Goal: Task Accomplishment & Management: Manage account settings

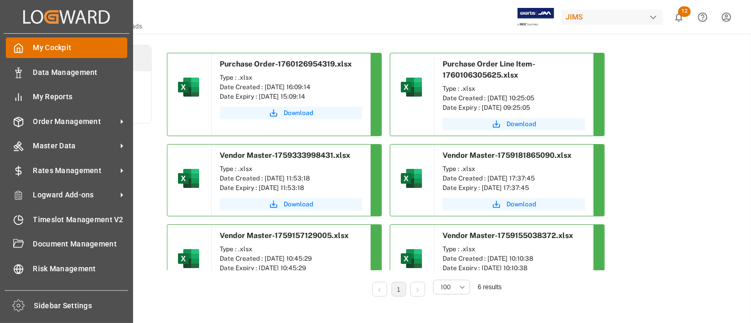
click at [20, 53] on icon at bounding box center [18, 48] width 11 height 11
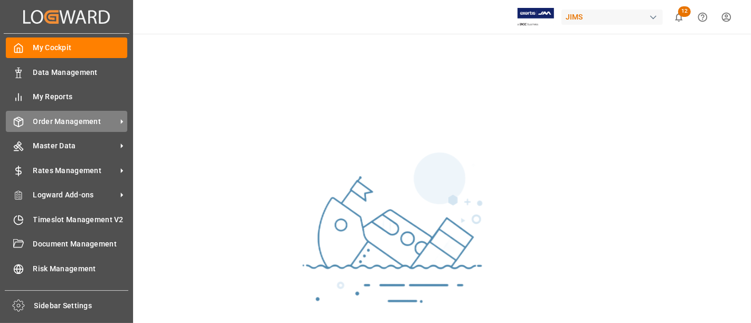
click at [54, 117] on span "Order Management" at bounding box center [74, 121] width 83 height 11
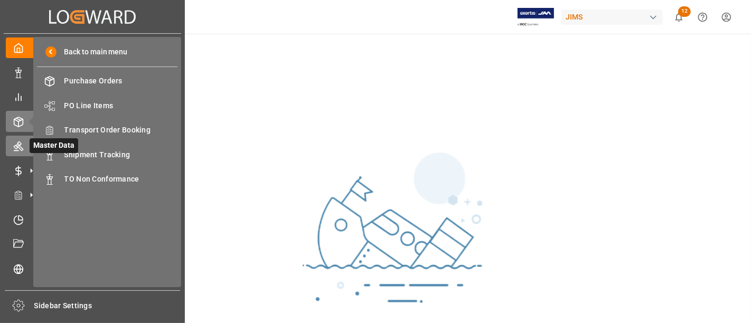
click at [15, 143] on icon at bounding box center [18, 146] width 11 height 11
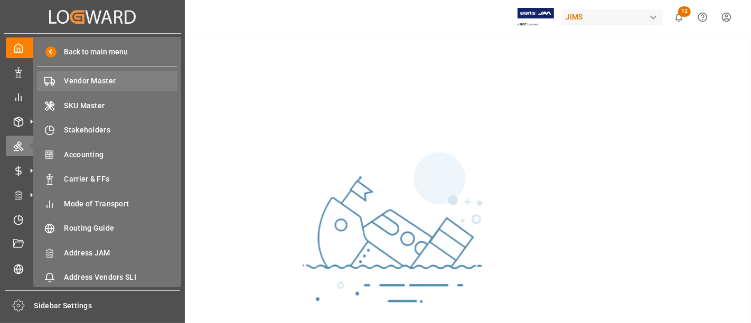
click at [71, 80] on span "Vendor Master" at bounding box center [121, 81] width 114 height 11
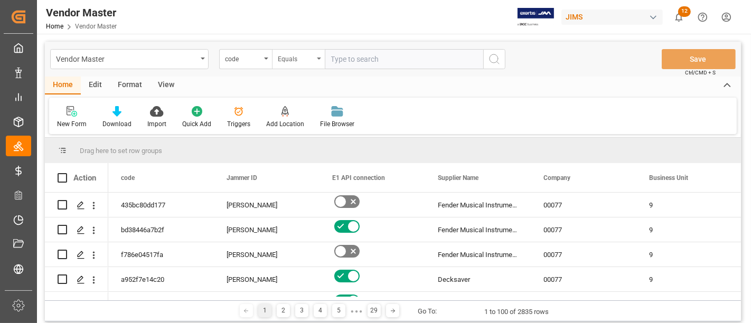
click at [297, 61] on div "Equals" at bounding box center [296, 58] width 36 height 12
type input "n"
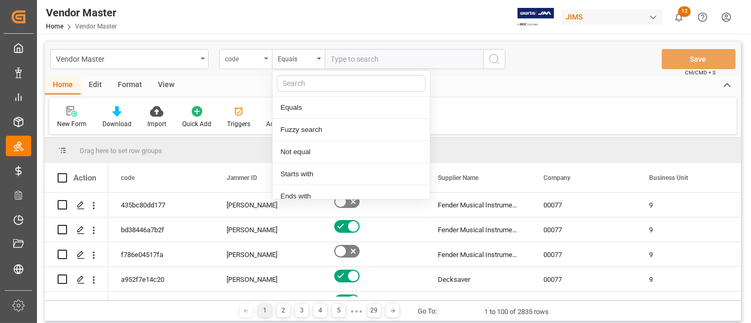
click at [247, 62] on div "code" at bounding box center [243, 58] width 36 height 12
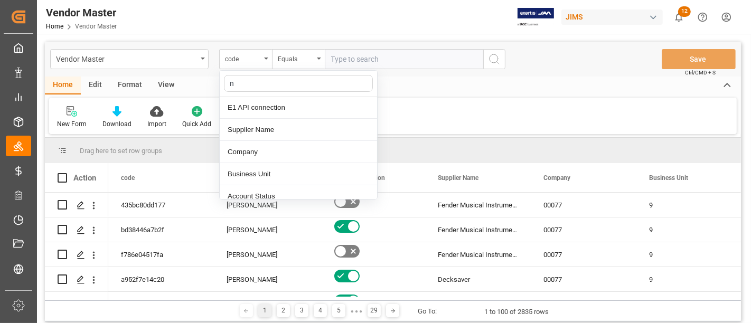
type input "nu"
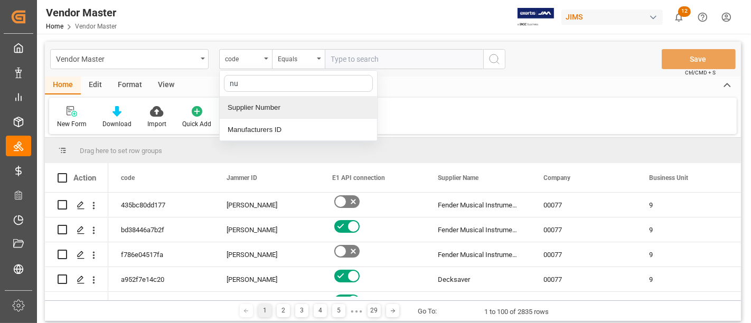
click at [269, 105] on div "Supplier Number" at bounding box center [298, 108] width 157 height 22
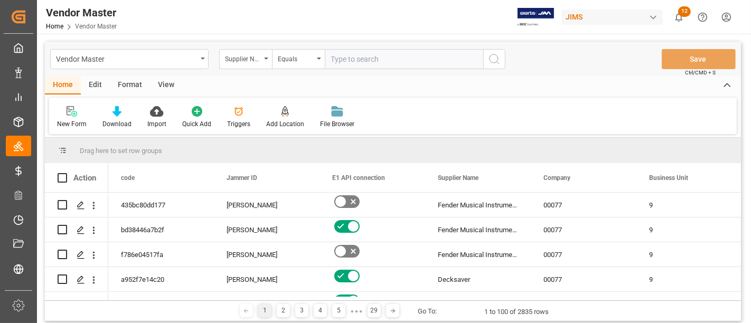
click at [354, 62] on input "text" at bounding box center [404, 59] width 158 height 20
paste input "248465"
type input "248465"
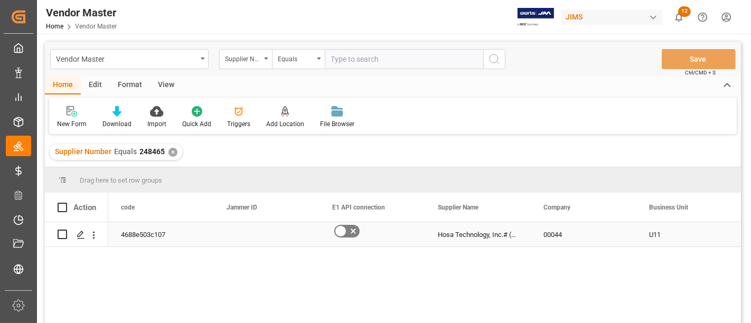
click at [350, 233] on icon "Press SPACE to select this row." at bounding box center [353, 231] width 13 height 13
click at [0, 0] on input "Press SPACE to select this row." at bounding box center [0, 0] width 0 height 0
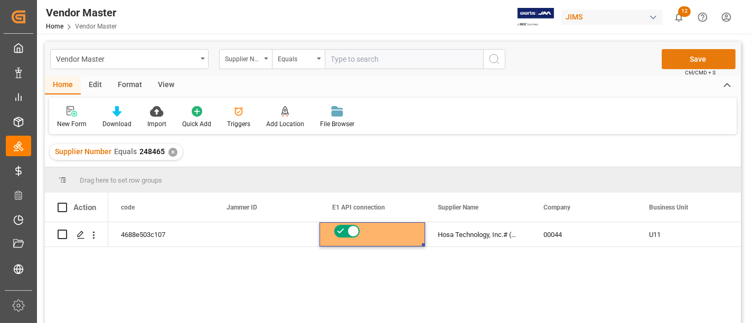
click at [691, 55] on button "Save" at bounding box center [699, 59] width 74 height 20
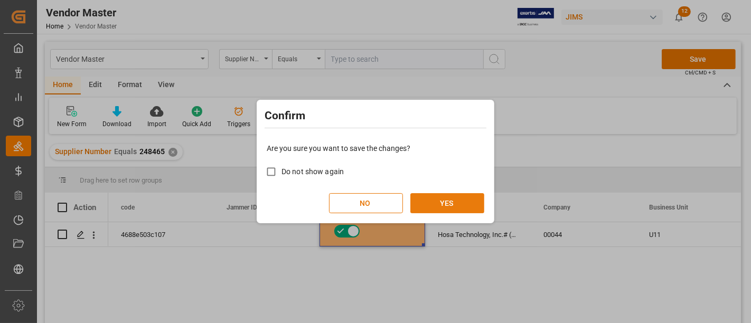
click at [455, 205] on button "YES" at bounding box center [447, 203] width 74 height 20
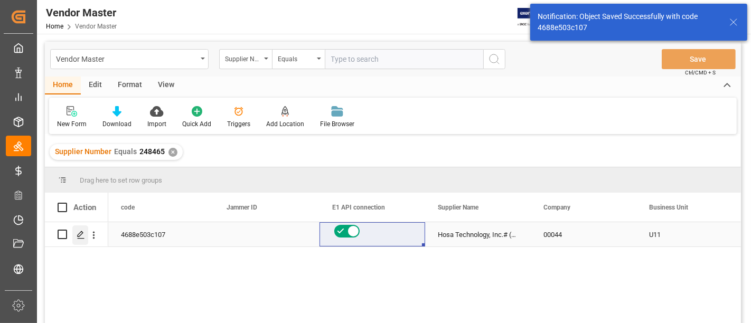
click at [87, 236] on div "Press SPACE to select this row." at bounding box center [80, 236] width 16 height 20
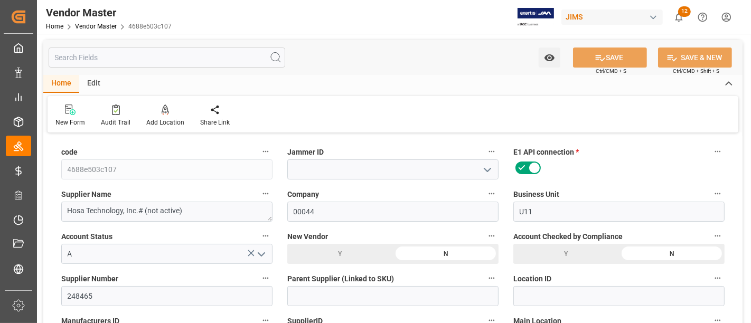
type input "[DATE] 16:46"
type input "[DATE] 17:51"
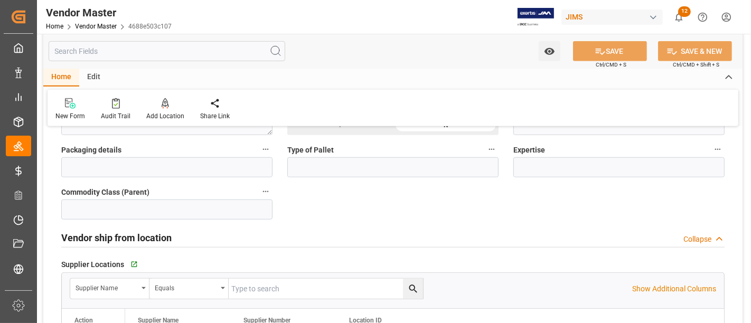
scroll to position [763, 0]
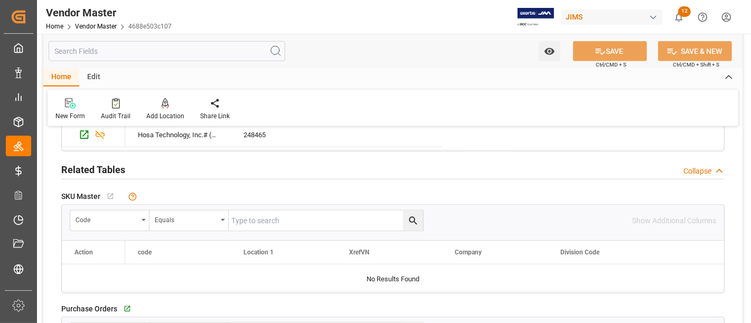
type input "5% 30 NET 31"
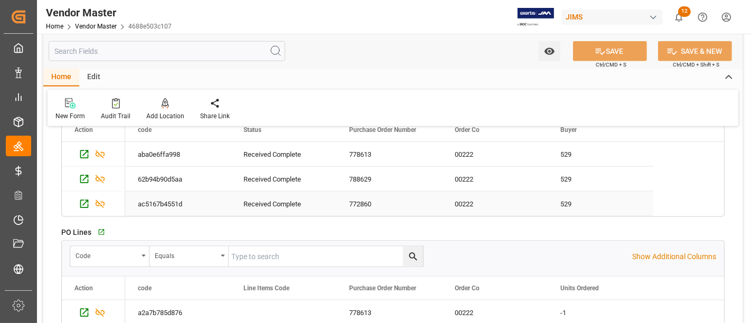
scroll to position [1056, 0]
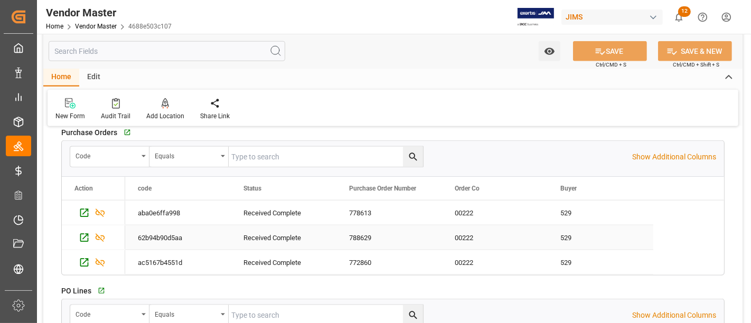
click at [368, 230] on div "788629" at bounding box center [389, 238] width 106 height 24
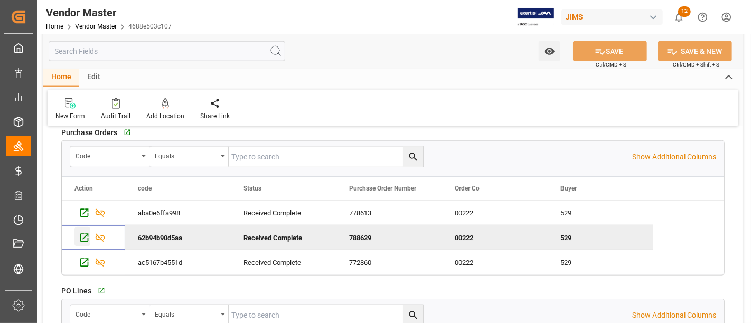
click at [87, 233] on icon "Press SPACE to deselect this row." at bounding box center [84, 237] width 11 height 11
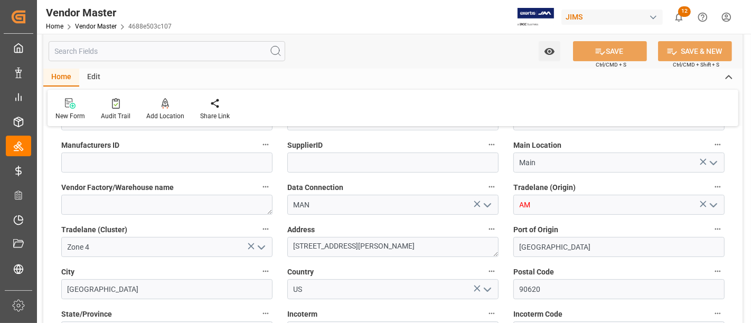
scroll to position [0, 0]
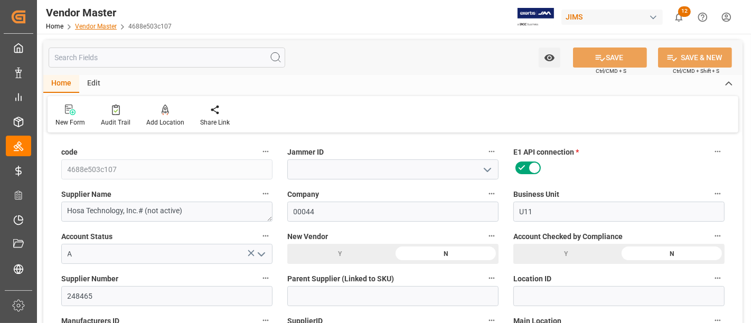
click at [90, 29] on link "Vendor Master" at bounding box center [96, 26] width 42 height 7
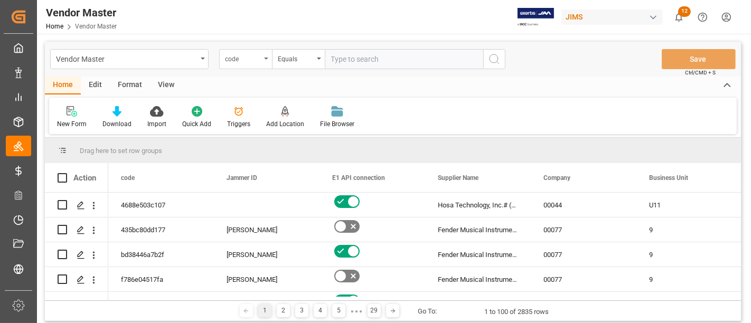
click at [252, 63] on div "code" at bounding box center [243, 58] width 36 height 12
type input "num"
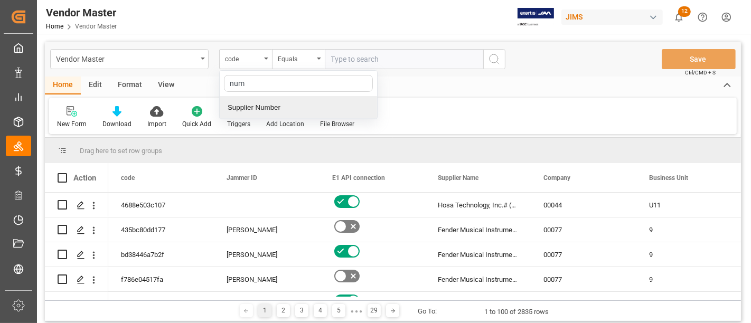
click at [277, 105] on div "Supplier Number" at bounding box center [298, 108] width 157 height 22
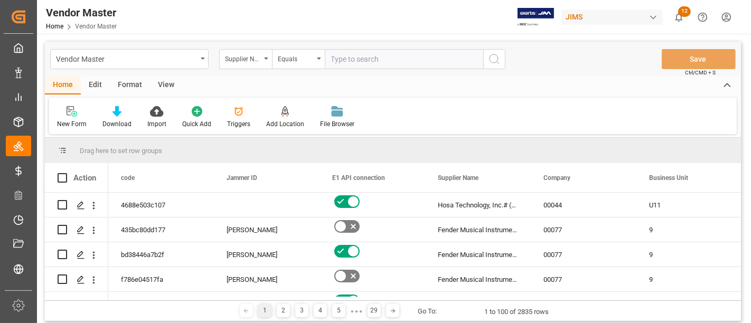
click at [364, 56] on input "text" at bounding box center [404, 59] width 158 height 20
paste input "241532"
type input "241532"
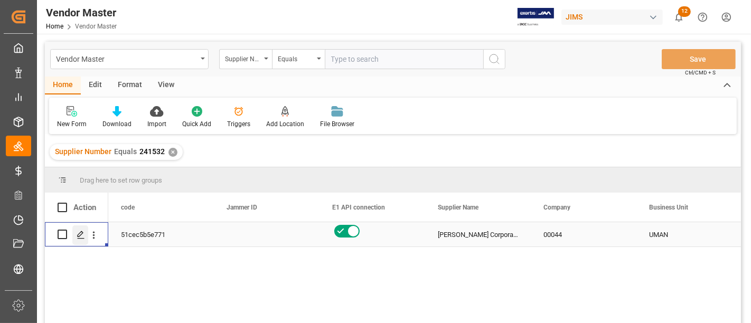
click at [82, 239] on icon "Press SPACE to select this row." at bounding box center [81, 235] width 8 height 8
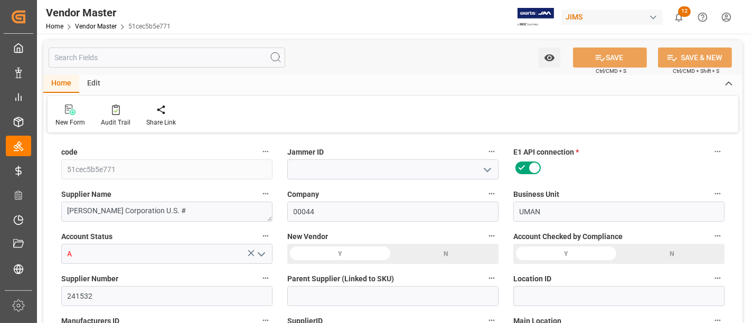
type input "[DATE] 16:46"
type input "[DATE] 19:15"
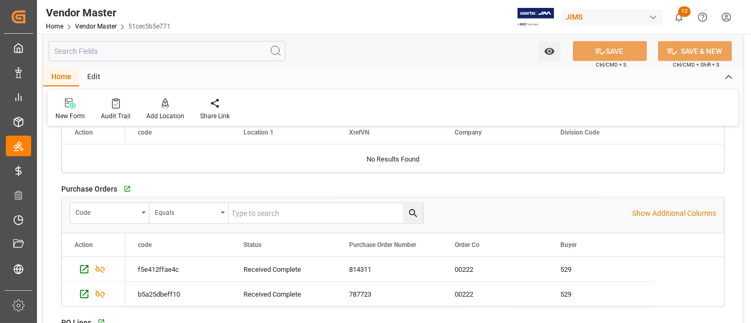
scroll to position [1056, 0]
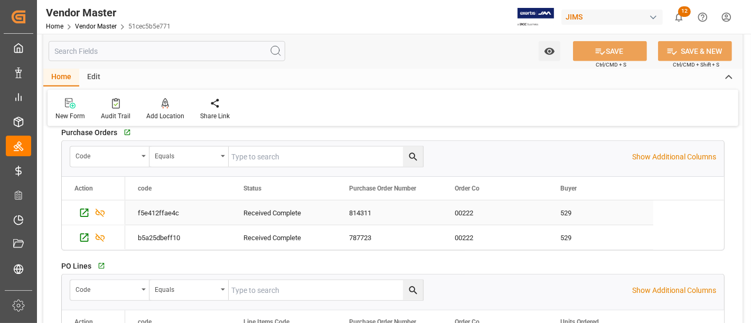
type input "NET 10"
click at [374, 213] on div "814311" at bounding box center [389, 213] width 106 height 24
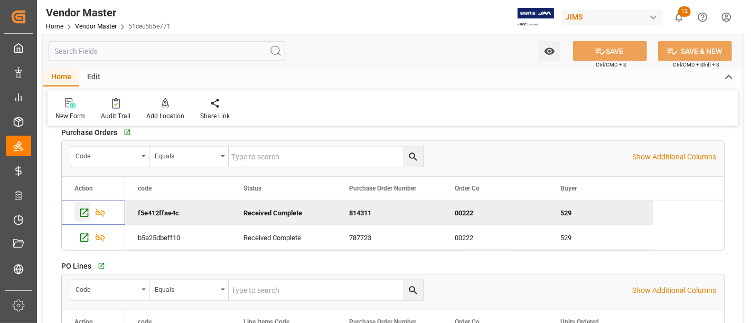
click at [81, 211] on icon "Press SPACE to deselect this row." at bounding box center [84, 213] width 11 height 11
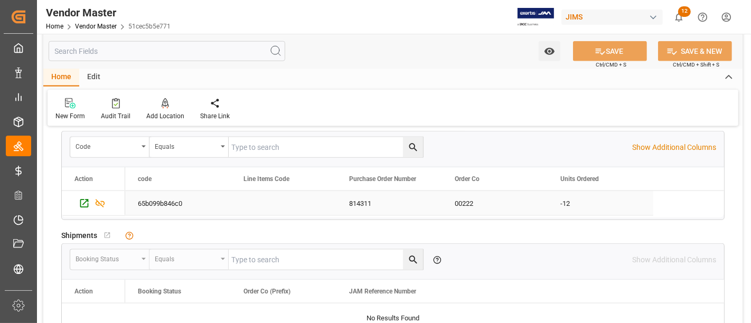
scroll to position [1174, 0]
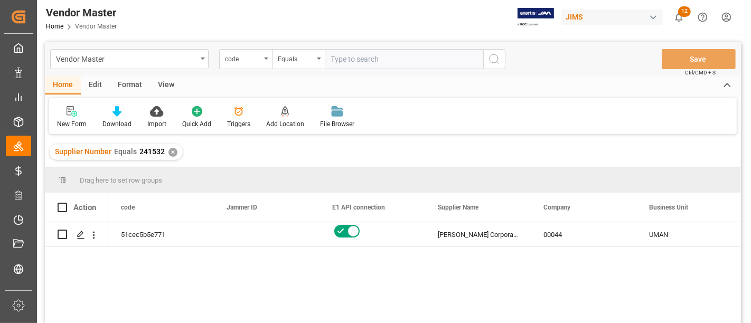
click at [511, 271] on div "51cec5b5e771 [PERSON_NAME] Corporation U.S. # 00044 UMAN A" at bounding box center [424, 276] width 633 height 108
click at [317, 58] on icon "open menu" at bounding box center [319, 59] width 4 height 2
click at [252, 59] on div "code" at bounding box center [243, 58] width 36 height 12
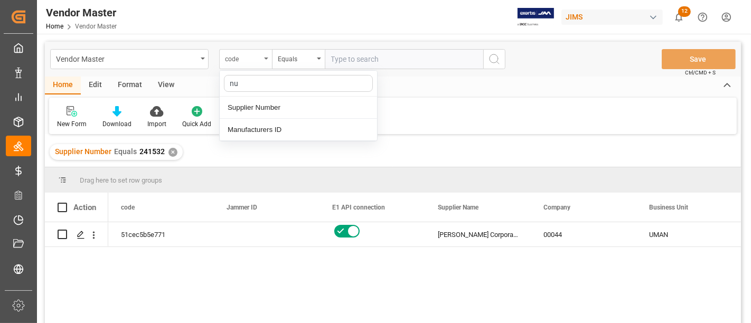
type input "num"
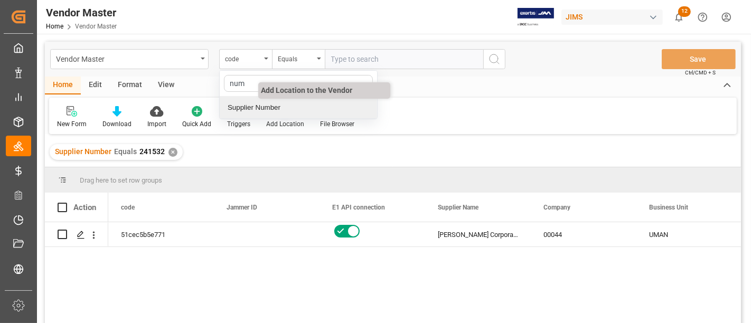
click at [271, 109] on div "Supplier Number" at bounding box center [298, 108] width 157 height 22
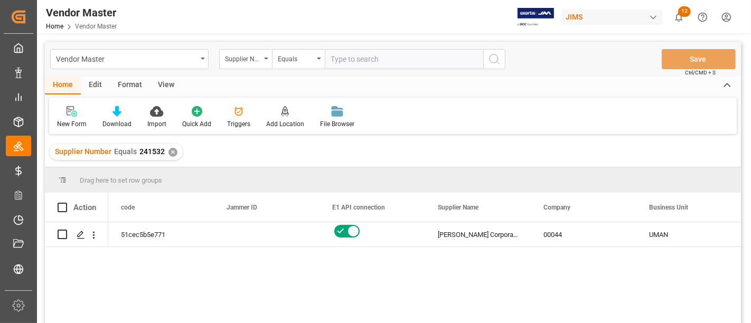
click at [381, 57] on input "text" at bounding box center [404, 59] width 158 height 20
paste input "182796"
type input "182796"
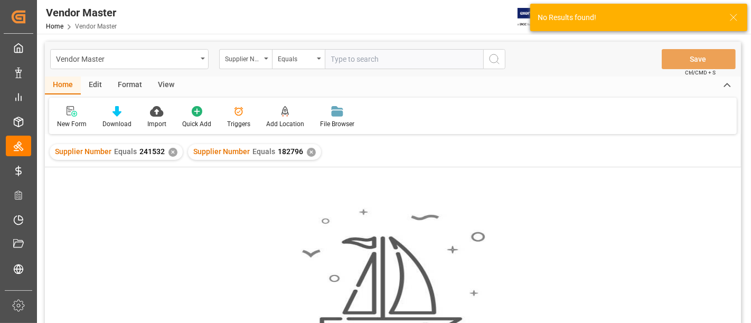
click at [172, 152] on div "✕" at bounding box center [173, 152] width 9 height 9
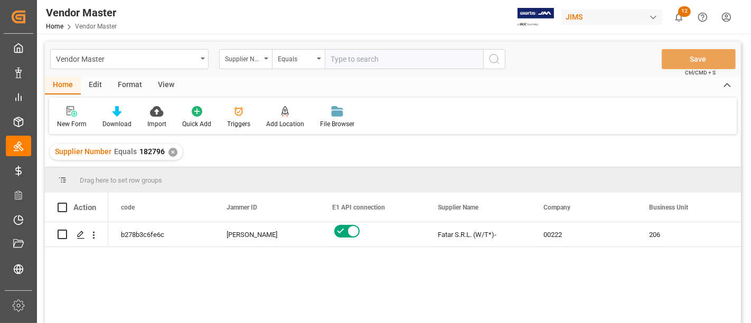
click at [358, 51] on input "text" at bounding box center [404, 59] width 158 height 20
paste input "223617"
type input "223617"
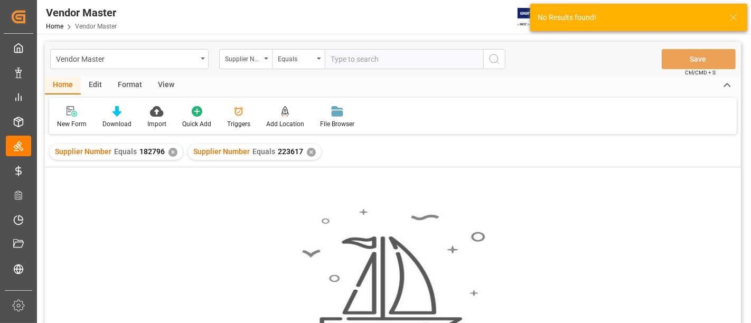
click at [172, 154] on div "✕" at bounding box center [173, 152] width 9 height 9
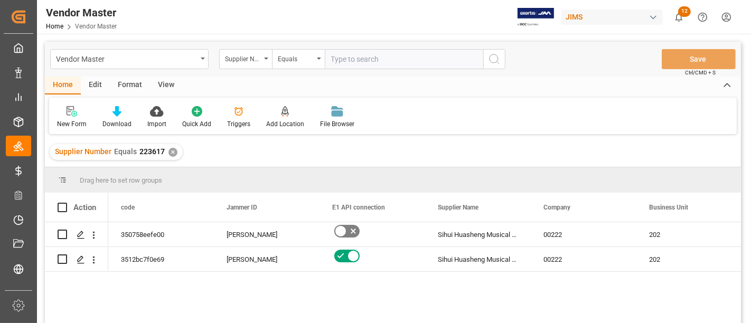
click at [351, 53] on input "text" at bounding box center [404, 59] width 158 height 20
paste input "224781"
type input "224781"
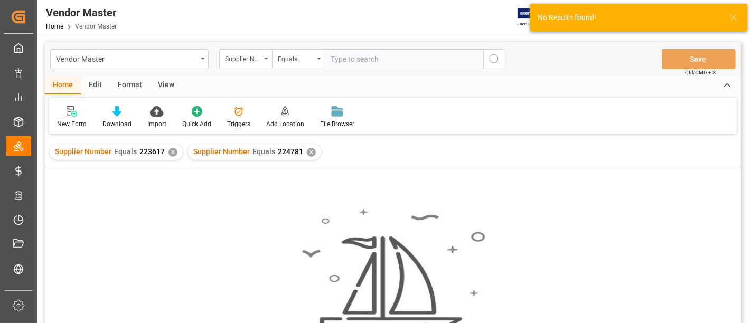
click at [173, 153] on div "✕" at bounding box center [173, 152] width 9 height 9
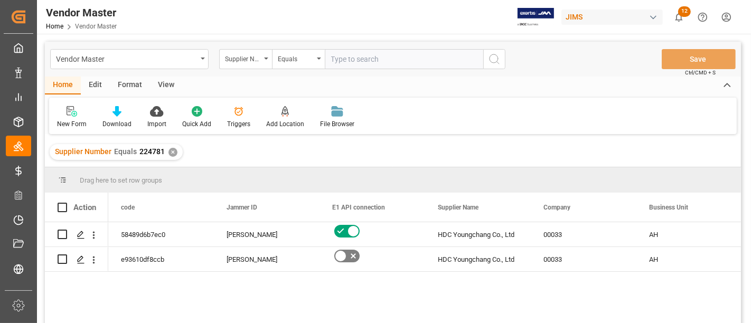
click at [362, 54] on input "text" at bounding box center [404, 59] width 158 height 20
paste input "249712"
type input "249712"
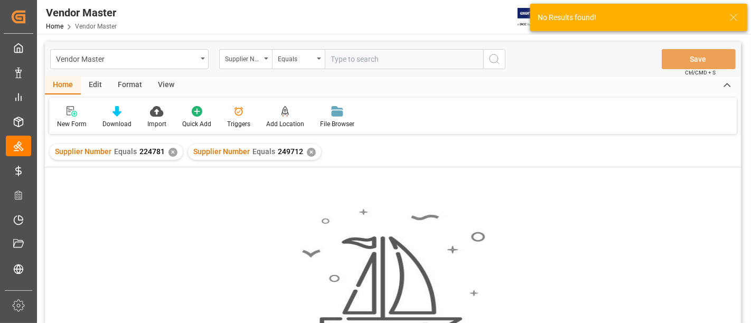
click at [172, 149] on div "✕" at bounding box center [173, 152] width 9 height 9
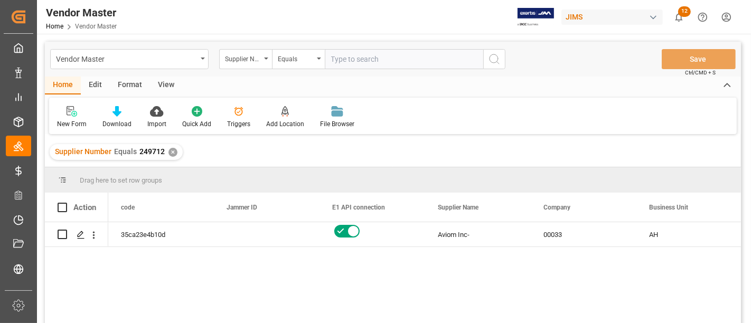
click at [349, 57] on input "text" at bounding box center [404, 59] width 158 height 20
paste input "323842"
type input "323842"
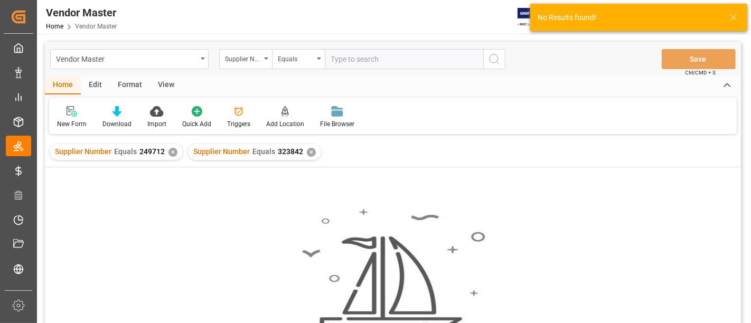
click at [173, 154] on div "✕" at bounding box center [173, 152] width 9 height 9
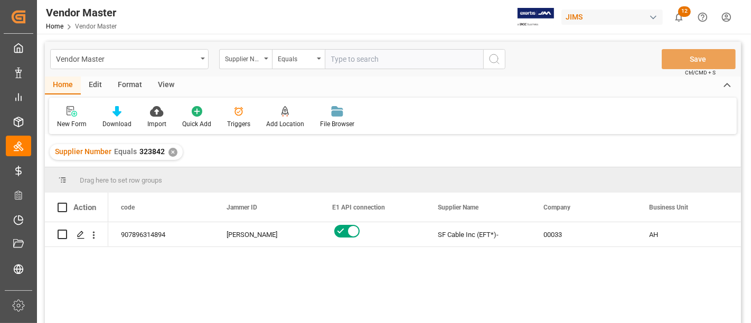
click at [284, 257] on div "907896314894 [PERSON_NAME] SF Cable Inc (EFT*)- 00033 AH A" at bounding box center [424, 276] width 633 height 108
click at [407, 54] on input "text" at bounding box center [404, 59] width 158 height 20
paste input "562806"
type input "562806"
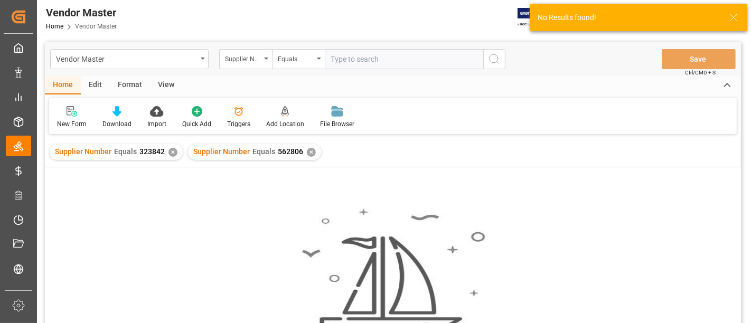
click at [171, 151] on div "✕" at bounding box center [173, 152] width 9 height 9
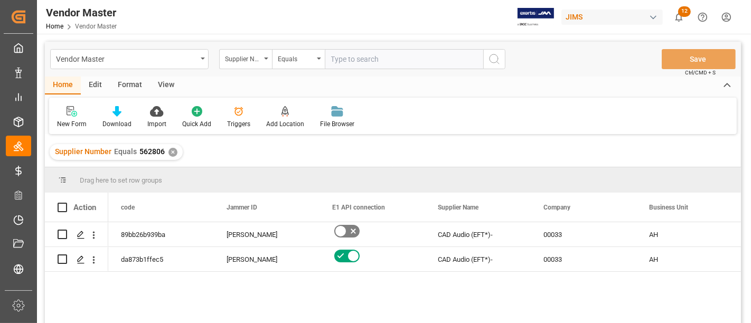
click at [358, 62] on input "text" at bounding box center [404, 59] width 158 height 20
paste input "569931"
type input "569931"
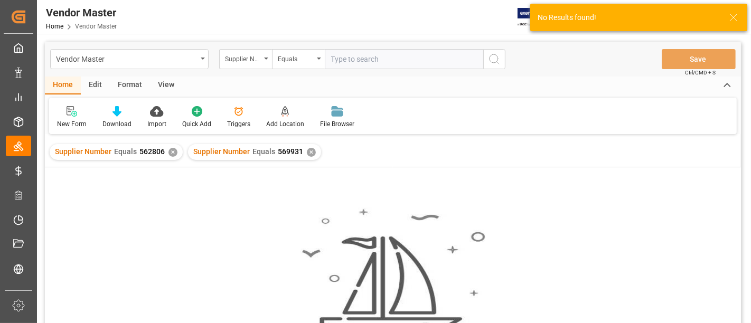
click at [173, 151] on div "✕" at bounding box center [173, 152] width 9 height 9
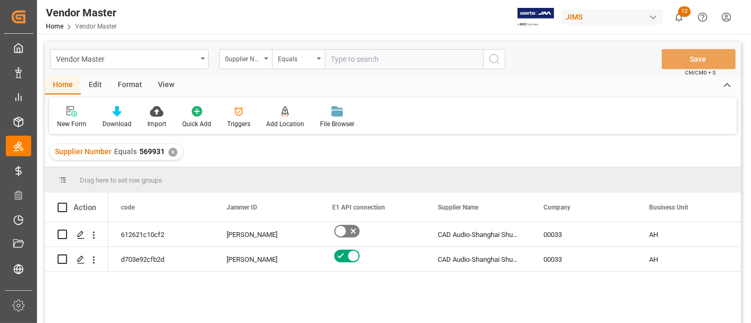
click at [406, 55] on input "text" at bounding box center [404, 59] width 158 height 20
paste input "569934"
type input "569934"
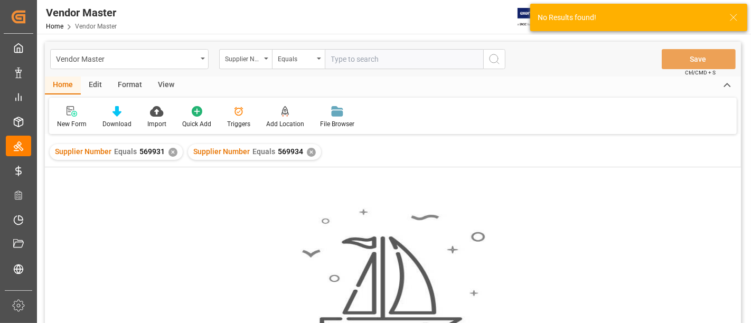
click at [173, 153] on div "✕" at bounding box center [173, 152] width 9 height 9
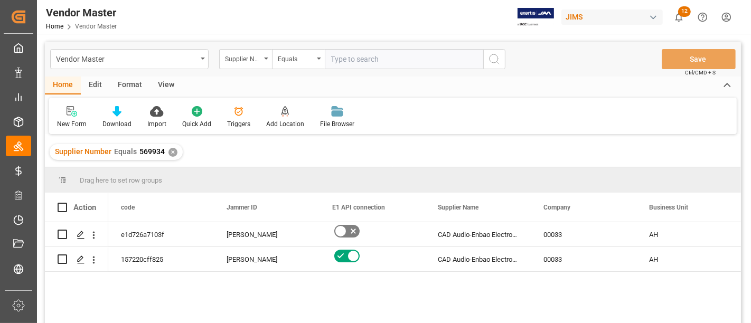
click at [349, 61] on input "text" at bounding box center [404, 59] width 158 height 20
paste input "576574"
type input "576574"
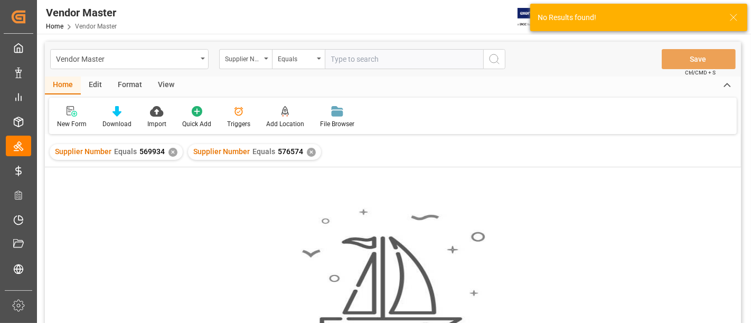
click at [172, 153] on div "✕" at bounding box center [173, 152] width 9 height 9
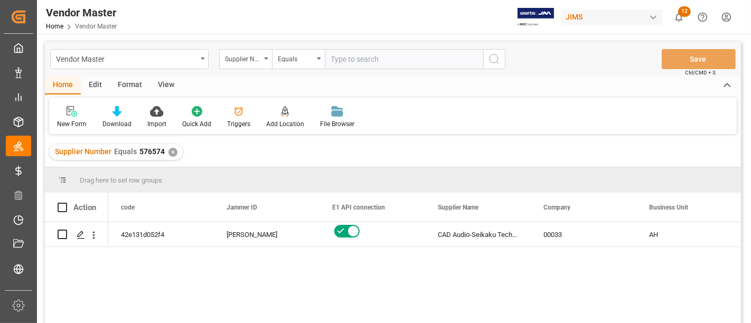
click at [354, 59] on input "text" at bounding box center [404, 59] width 158 height 20
paste input "241378"
type input "241378"
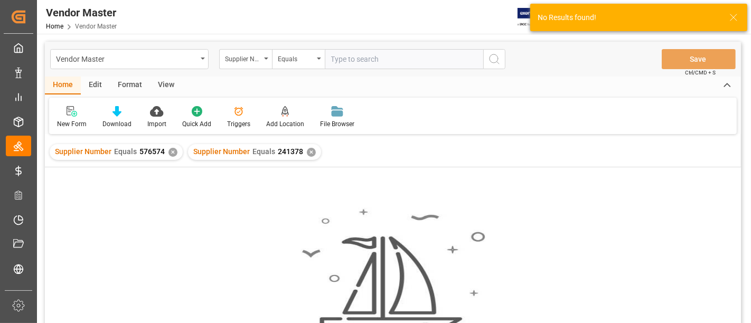
click at [172, 148] on div "✕" at bounding box center [173, 152] width 9 height 9
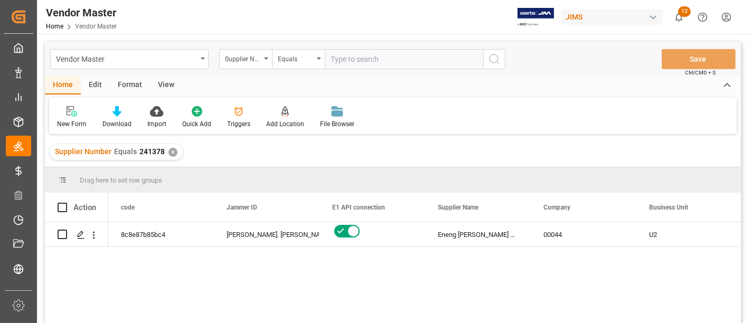
click at [359, 53] on input "text" at bounding box center [404, 59] width 158 height 20
paste input "241385"
type input "241385"
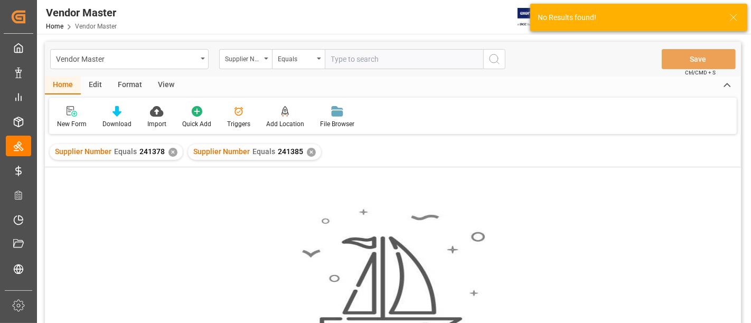
click at [172, 149] on div "✕" at bounding box center [173, 152] width 9 height 9
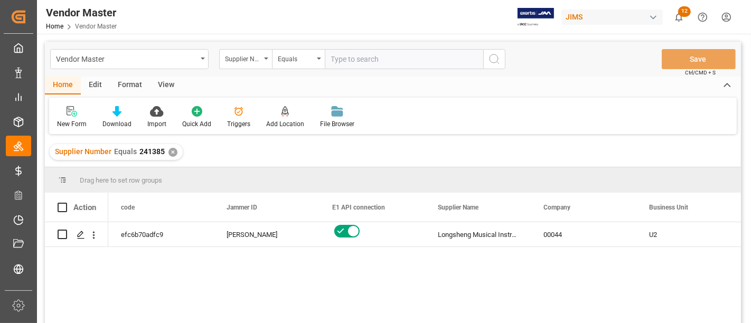
click at [350, 57] on input "text" at bounding box center [404, 59] width 158 height 20
paste input "223617"
type input "223617"
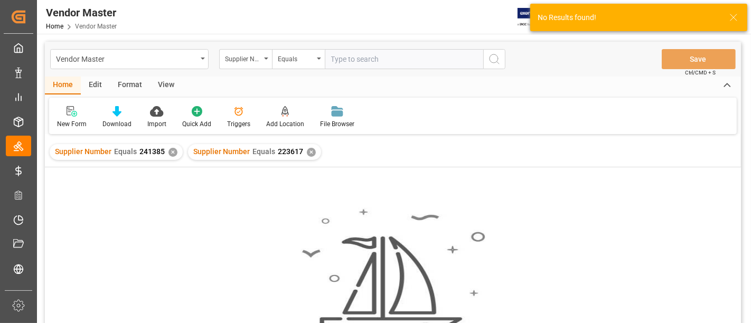
click at [170, 153] on div "✕" at bounding box center [173, 152] width 9 height 9
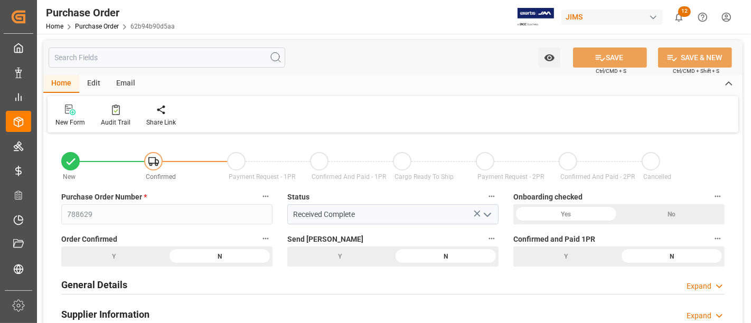
scroll to position [59, 0]
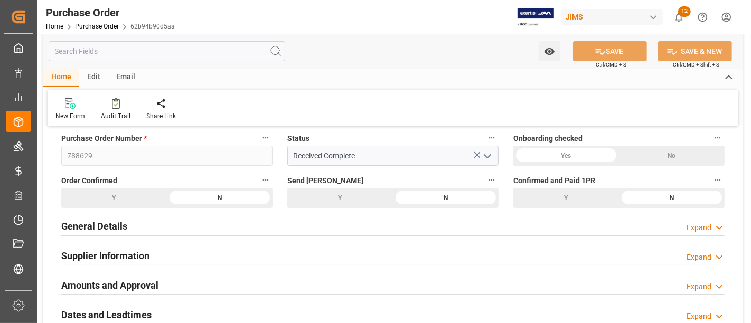
click at [99, 228] on h2 "General Details" at bounding box center [94, 226] width 66 height 14
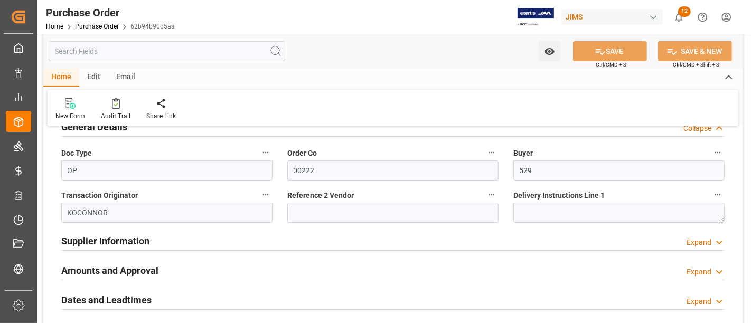
scroll to position [176, 0]
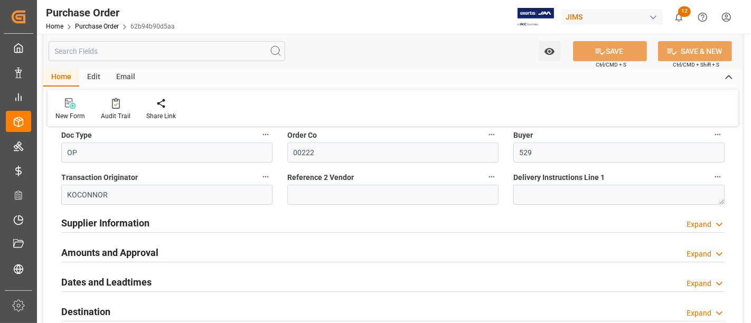
click at [123, 221] on h2 "Supplier Information" at bounding box center [105, 223] width 88 height 14
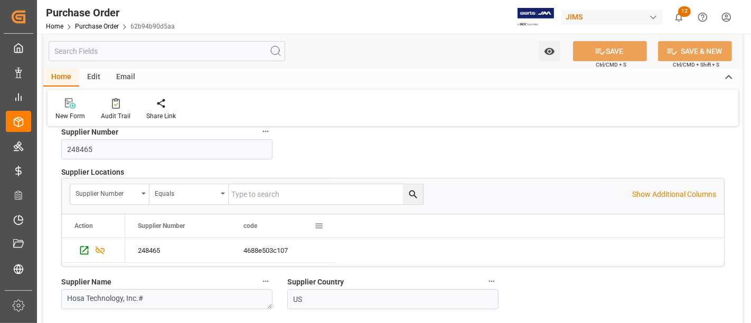
scroll to position [352, 0]
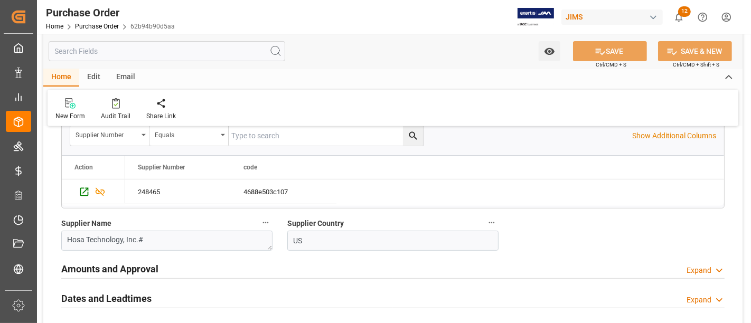
click at [142, 288] on div "Dates and Leadtimes" at bounding box center [106, 298] width 90 height 20
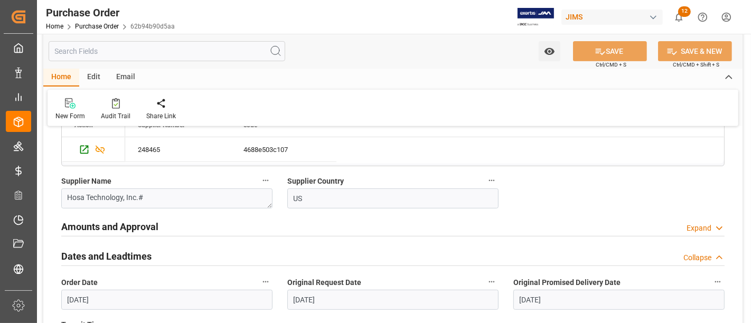
scroll to position [410, 0]
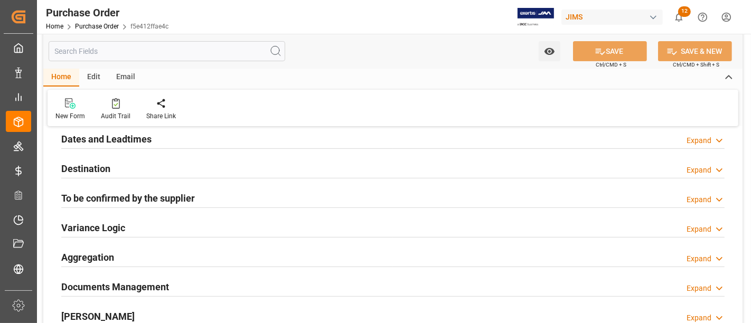
scroll to position [176, 0]
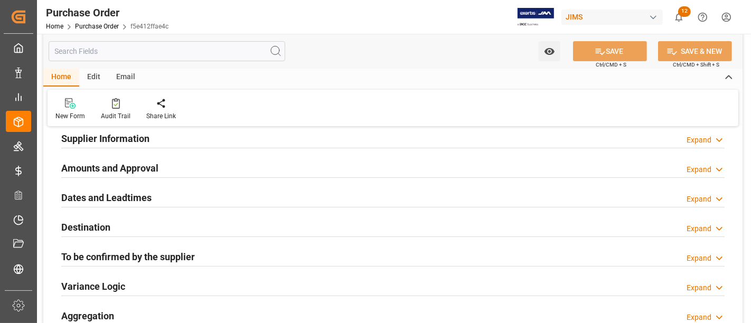
click at [139, 195] on h2 "Dates and Leadtimes" at bounding box center [106, 198] width 90 height 14
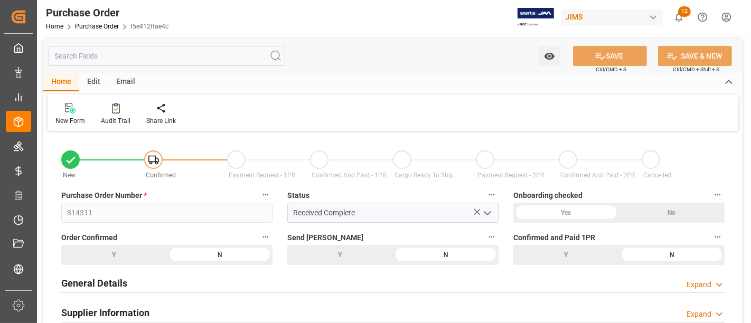
scroll to position [0, 0]
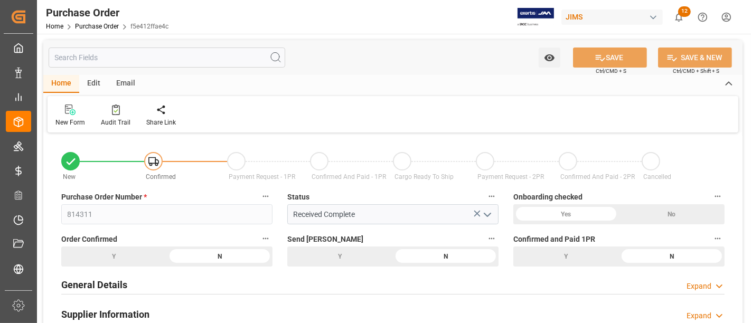
click at [117, 281] on h2 "General Details" at bounding box center [94, 285] width 66 height 14
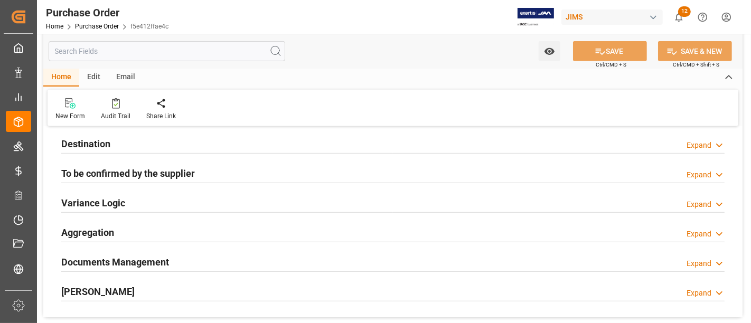
scroll to position [410, 0]
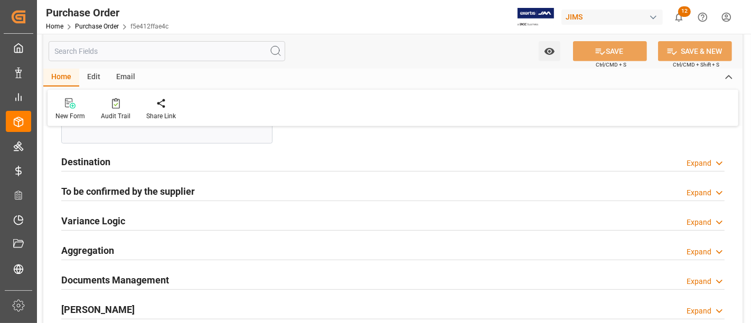
click at [119, 193] on h2 "To be confirmed by the supplier" at bounding box center [128, 191] width 134 height 14
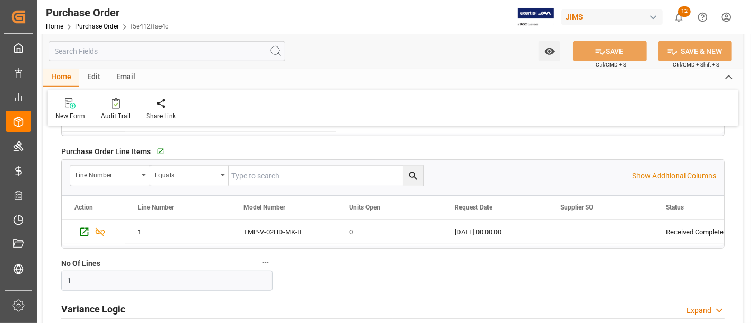
scroll to position [645, 0]
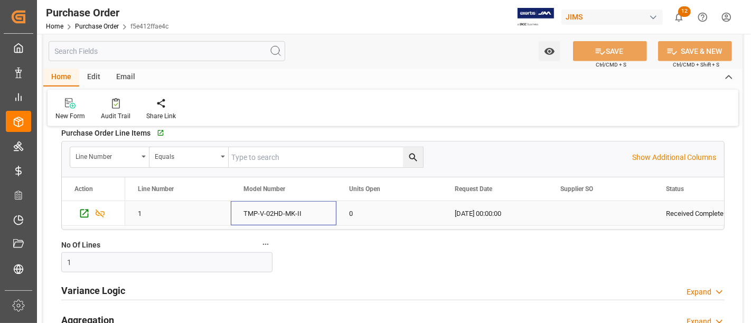
click at [275, 216] on div "TMP-V-02HD-MK-II" at bounding box center [284, 213] width 106 height 24
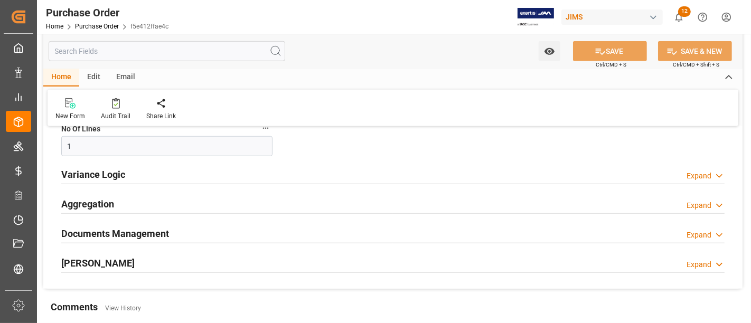
scroll to position [763, 0]
